Goal: Information Seeking & Learning: Learn about a topic

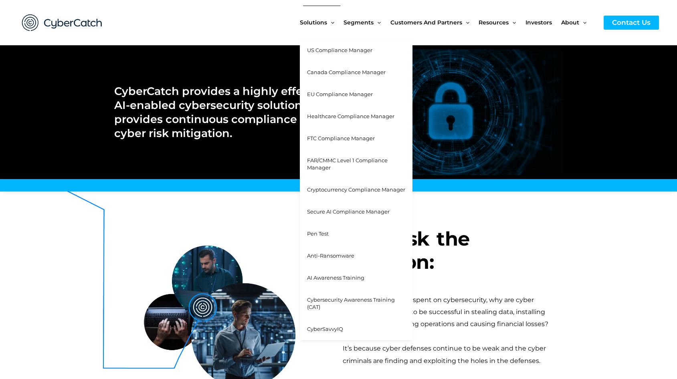
click at [327, 163] on span "FAR/CMMC Level 1 Compliance Manager" at bounding box center [347, 164] width 81 height 14
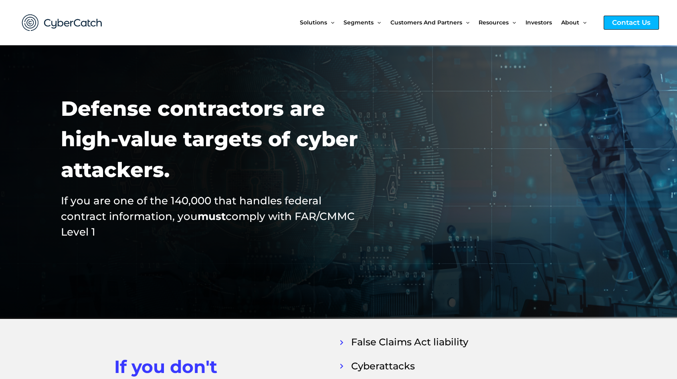
click at [629, 22] on div "Contact Us" at bounding box center [631, 23] width 55 height 14
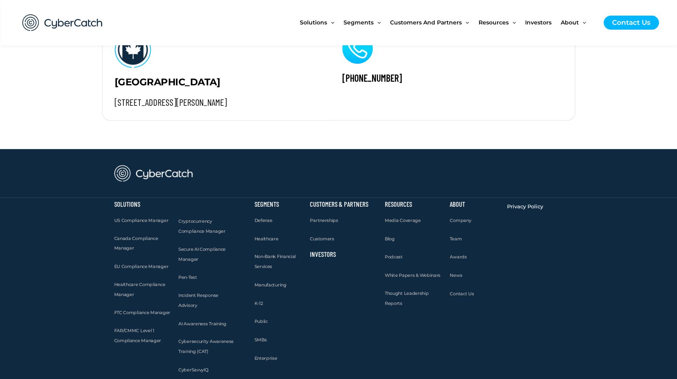
scroll to position [992, 0]
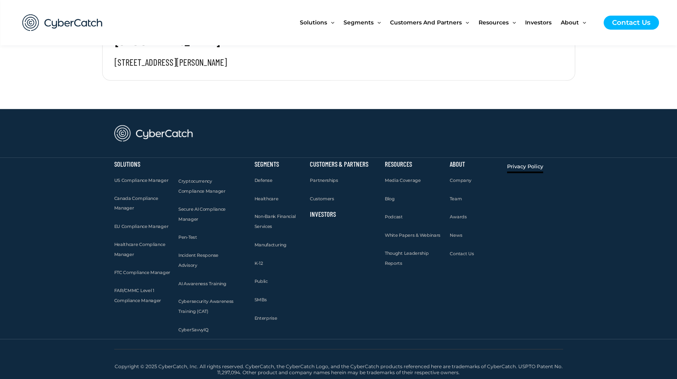
click at [526, 168] on span "Privacy Policy" at bounding box center [525, 166] width 36 height 6
